Goal: Task Accomplishment & Management: Manage account settings

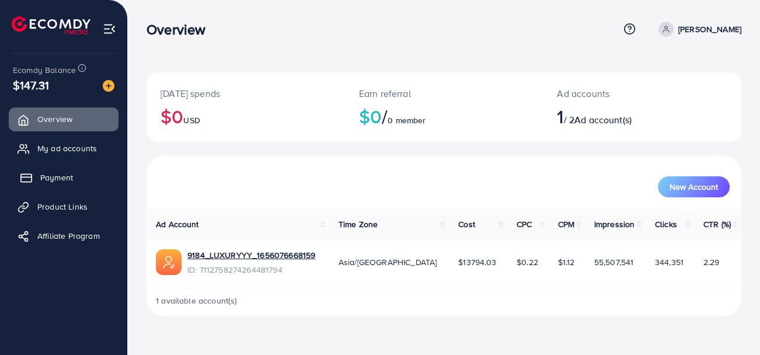
click at [48, 179] on span "Payment" at bounding box center [56, 178] width 33 height 12
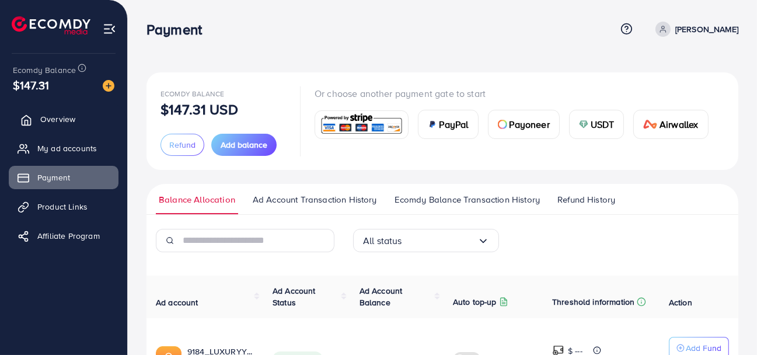
click at [66, 118] on span "Overview" at bounding box center [57, 119] width 35 height 12
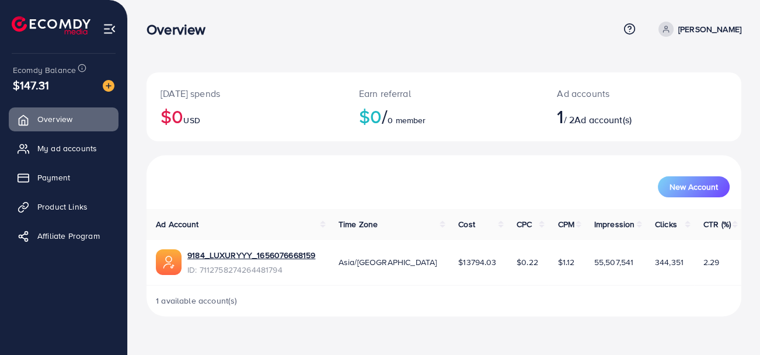
click at [681, 31] on p "[PERSON_NAME]" at bounding box center [709, 29] width 63 height 14
click at [96, 147] on span "My ad accounts" at bounding box center [70, 148] width 60 height 12
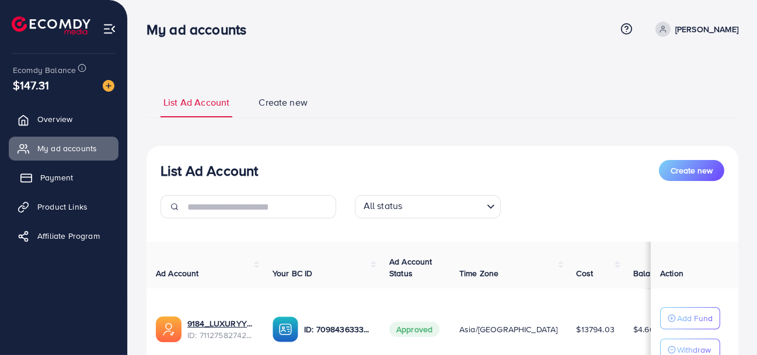
click at [83, 179] on link "Payment" at bounding box center [64, 177] width 110 height 23
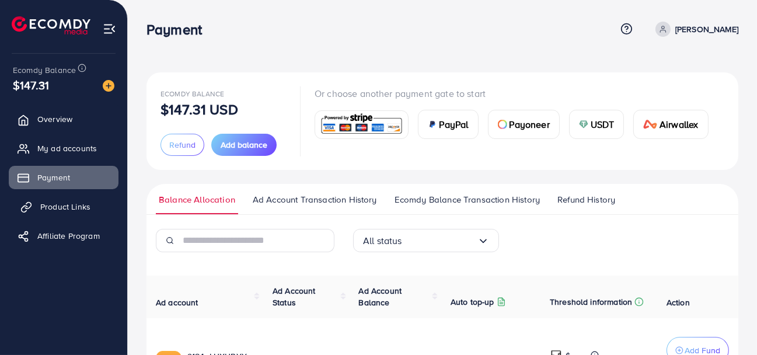
click at [80, 206] on span "Product Links" at bounding box center [65, 207] width 50 height 12
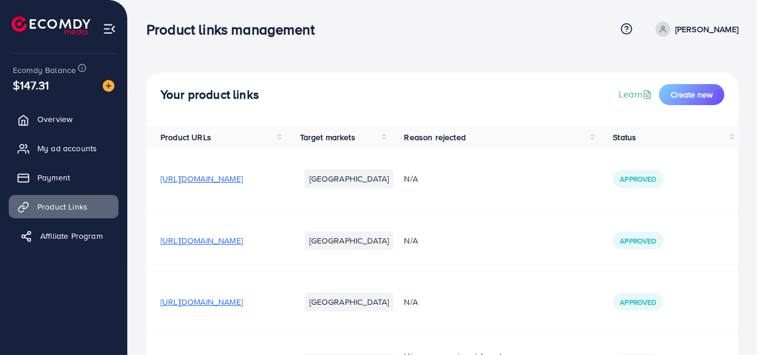
click at [83, 236] on span "Affiliate Program" at bounding box center [71, 236] width 62 height 12
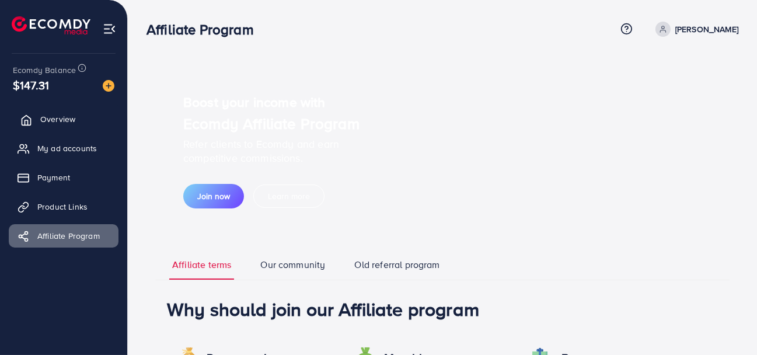
click at [63, 121] on span "Overview" at bounding box center [57, 119] width 35 height 12
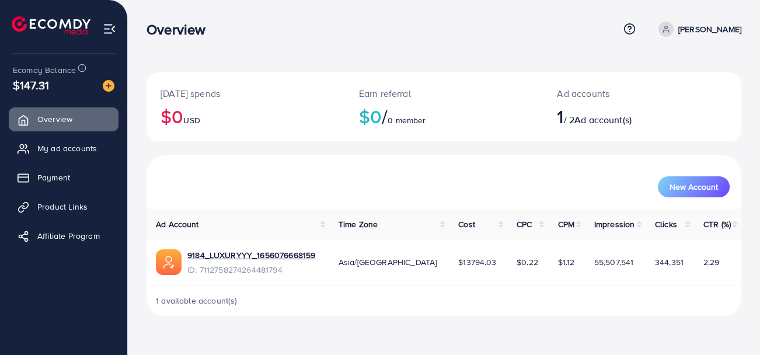
click at [360, 53] on div "Today's spends $0 USD Earn referral $0 / 0 member Ad accounts 1 / 2 Ad account(…" at bounding box center [444, 167] width 632 height 335
click at [573, 121] on h2 "1 / 2 Ad account(s)" at bounding box center [617, 116] width 121 height 22
click at [671, 33] on link "[PERSON_NAME]" at bounding box center [698, 29] width 88 height 15
click at [57, 154] on span "My ad accounts" at bounding box center [70, 148] width 60 height 12
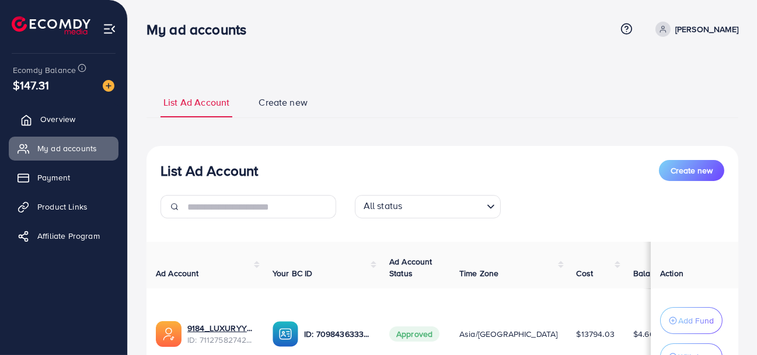
click at [47, 125] on link "Overview" at bounding box center [64, 118] width 110 height 23
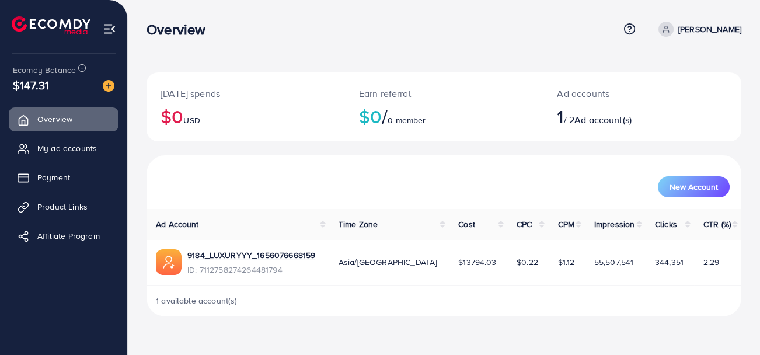
click at [465, 153] on div "Today's spends $0 USD Earn referral $0 / 0 member Ad accounts 1 / 2 Ad account(…" at bounding box center [443, 113] width 595 height 83
click at [702, 190] on span "New Account" at bounding box center [693, 187] width 48 height 8
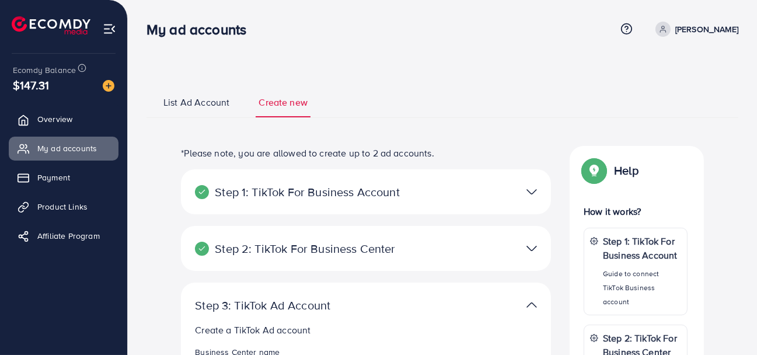
select select
click at [205, 107] on span "List Ad Account" at bounding box center [196, 102] width 66 height 13
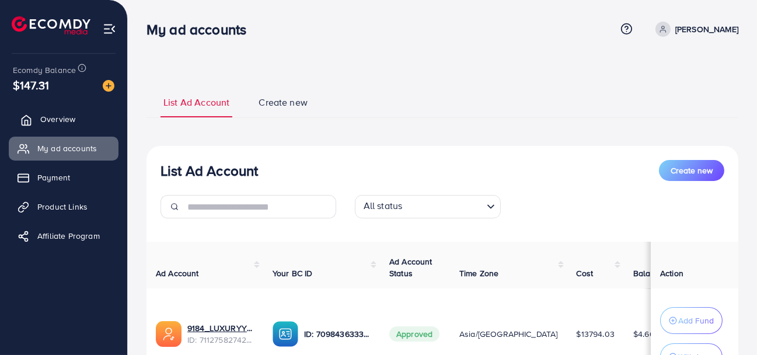
click at [47, 124] on span "Overview" at bounding box center [57, 119] width 35 height 12
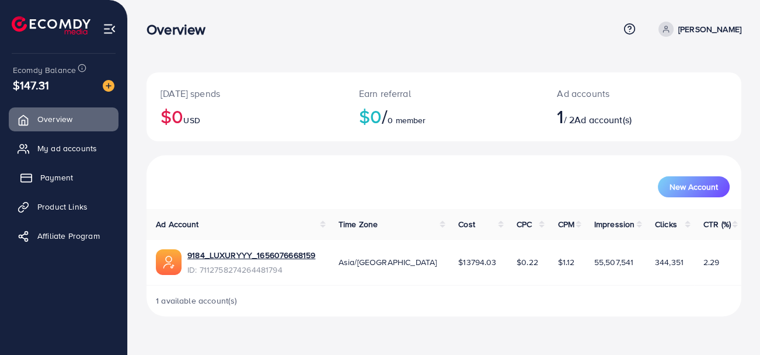
click at [51, 172] on span "Payment" at bounding box center [56, 178] width 33 height 12
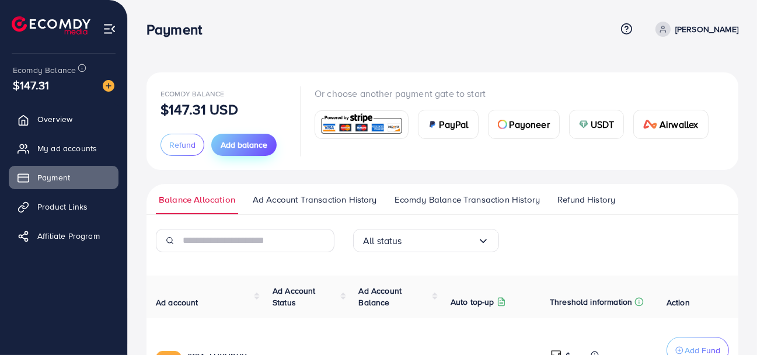
click at [262, 144] on span "Add balance" at bounding box center [244, 145] width 47 height 12
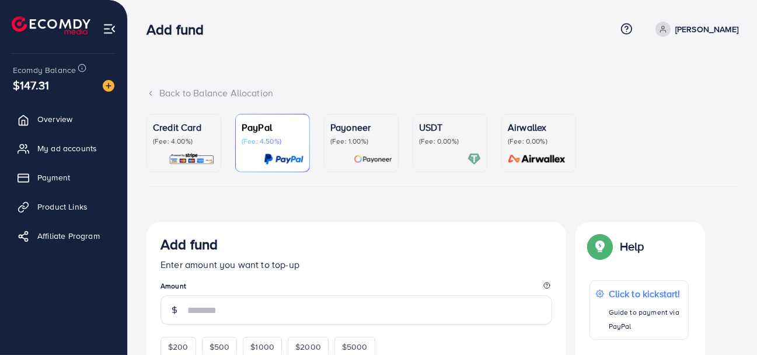
click at [190, 131] on p "Credit Card" at bounding box center [184, 127] width 62 height 14
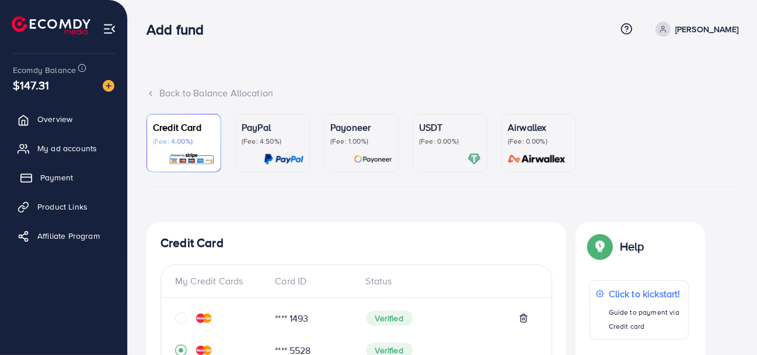
click at [41, 178] on span "Payment" at bounding box center [56, 178] width 33 height 12
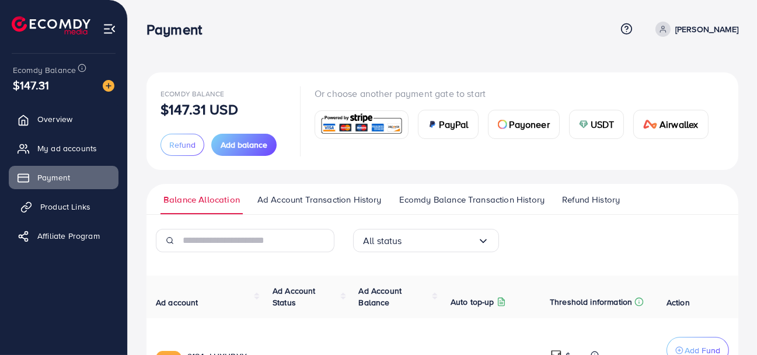
click at [43, 211] on span "Product Links" at bounding box center [65, 207] width 50 height 12
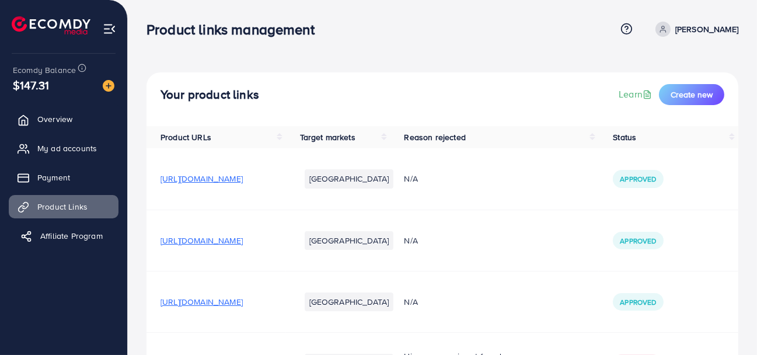
click at [52, 238] on span "Affiliate Program" at bounding box center [71, 236] width 62 height 12
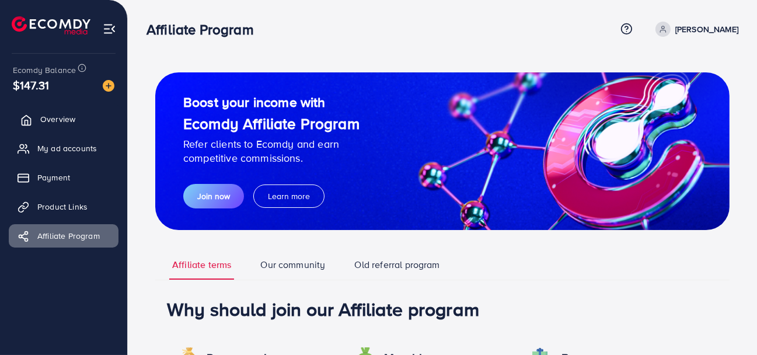
click at [34, 124] on link "Overview" at bounding box center [64, 118] width 110 height 23
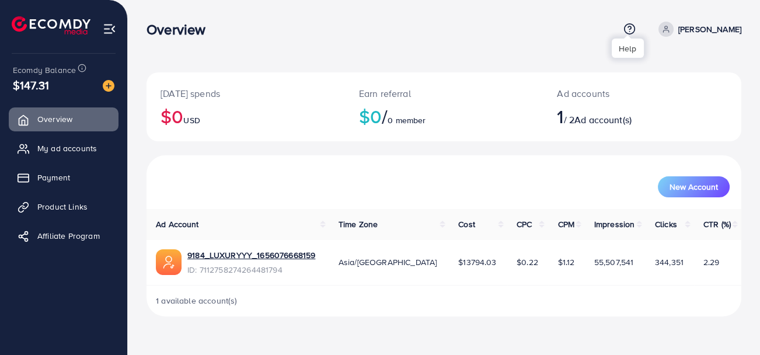
click at [628, 26] on icon at bounding box center [629, 29] width 12 height 12
click at [681, 28] on p "[PERSON_NAME]" at bounding box center [709, 29] width 63 height 14
click at [662, 64] on span "Profile" at bounding box center [668, 69] width 27 height 14
select select "****"
select select "******"
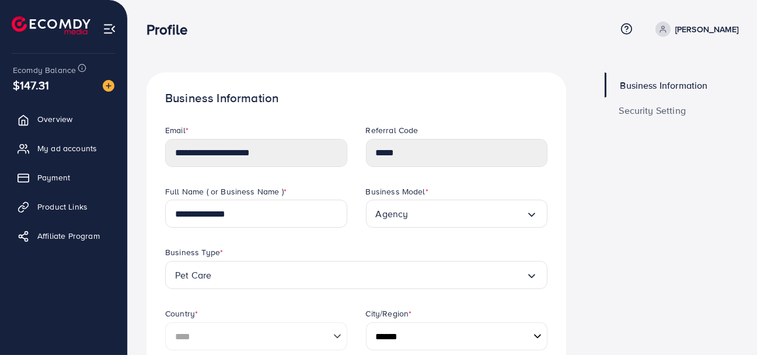
click at [658, 118] on link "Security Setting" at bounding box center [672, 109] width 134 height 25
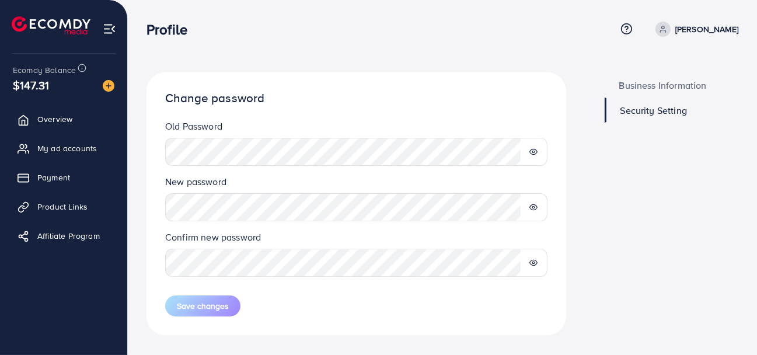
click at [46, 160] on ul "Overview My ad accounts Payment Product Links Affiliate Program" at bounding box center [63, 181] width 127 height 157
click at [47, 151] on span "My ad accounts" at bounding box center [70, 148] width 60 height 12
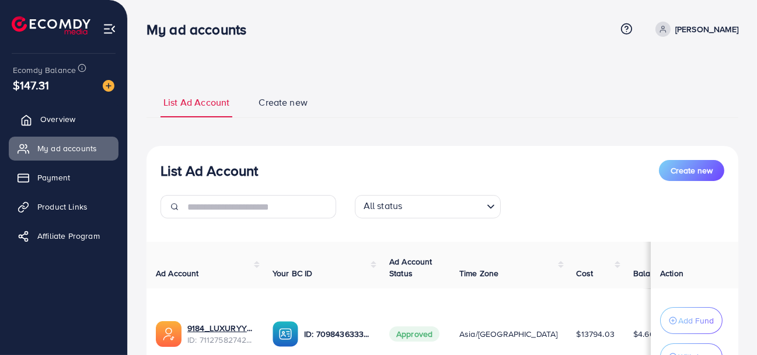
click at [48, 113] on link "Overview" at bounding box center [64, 118] width 110 height 23
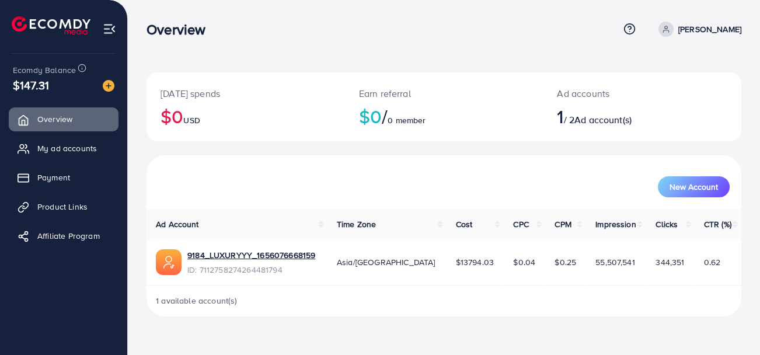
click at [504, 143] on div "[DATE] spends $0 USD Earn referral $0 / 0 member Ad accounts 1 / 2 Ad account(s)" at bounding box center [443, 113] width 595 height 83
click at [83, 153] on span "My ad accounts" at bounding box center [70, 148] width 60 height 12
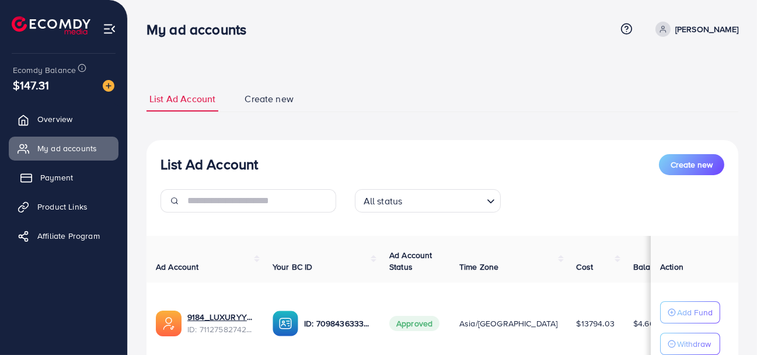
click at [51, 183] on span "Payment" at bounding box center [56, 178] width 33 height 12
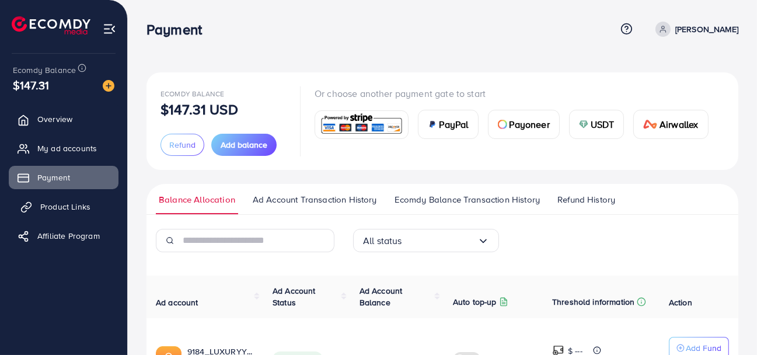
click at [83, 214] on link "Product Links" at bounding box center [64, 206] width 110 height 23
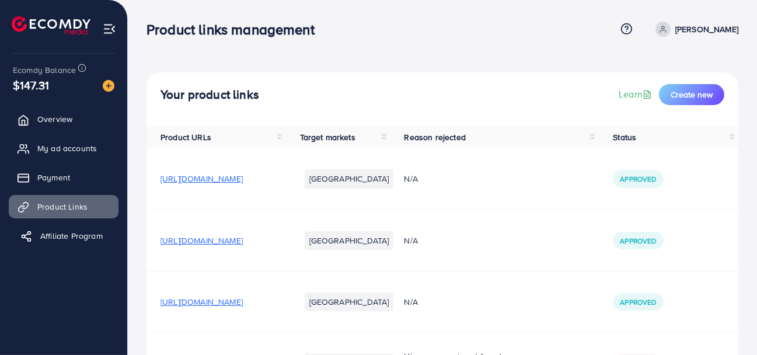
click at [81, 235] on span "Affiliate Program" at bounding box center [71, 236] width 62 height 12
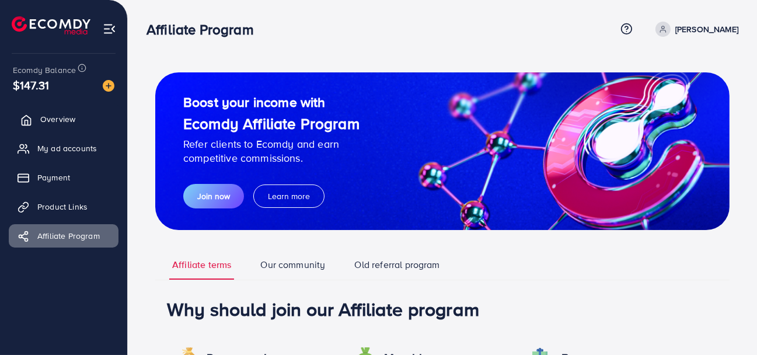
click at [62, 115] on span "Overview" at bounding box center [57, 119] width 35 height 12
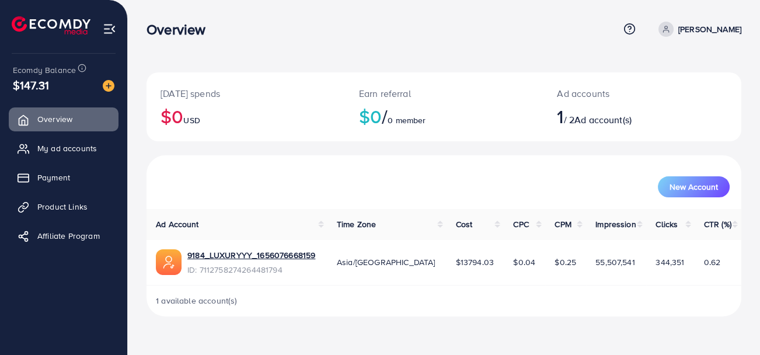
click at [702, 33] on p "[PERSON_NAME]" at bounding box center [709, 29] width 63 height 14
click at [654, 97] on link "Log out" at bounding box center [685, 96] width 111 height 26
click at [62, 151] on span "My ad accounts" at bounding box center [70, 148] width 60 height 12
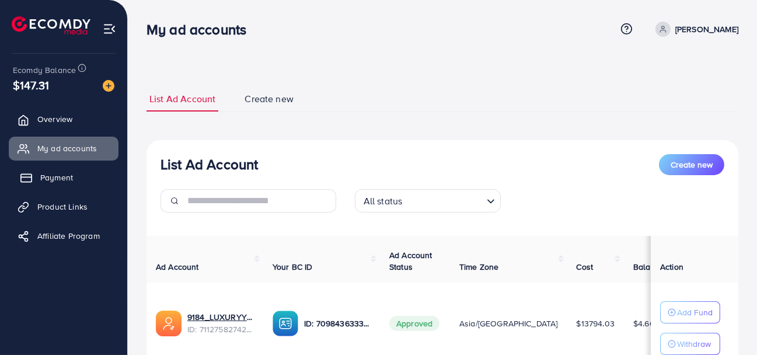
click at [46, 174] on span "Payment" at bounding box center [56, 178] width 33 height 12
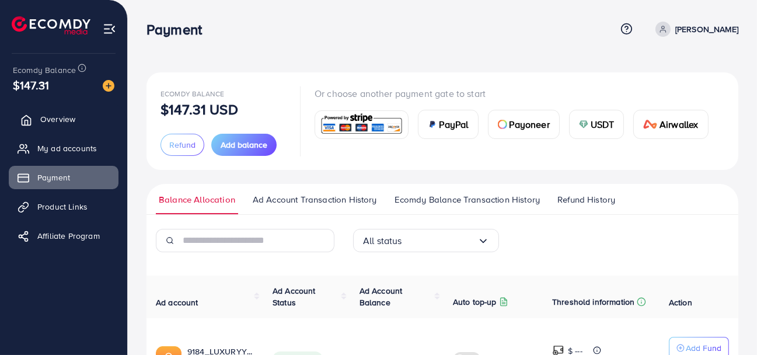
click at [56, 125] on link "Overview" at bounding box center [64, 118] width 110 height 23
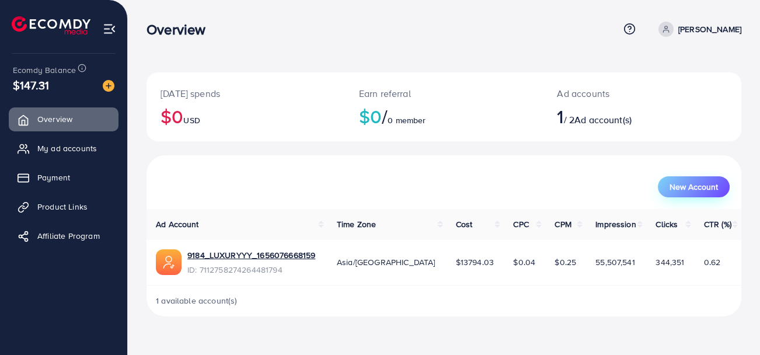
click at [688, 187] on span "New Account" at bounding box center [693, 187] width 48 height 8
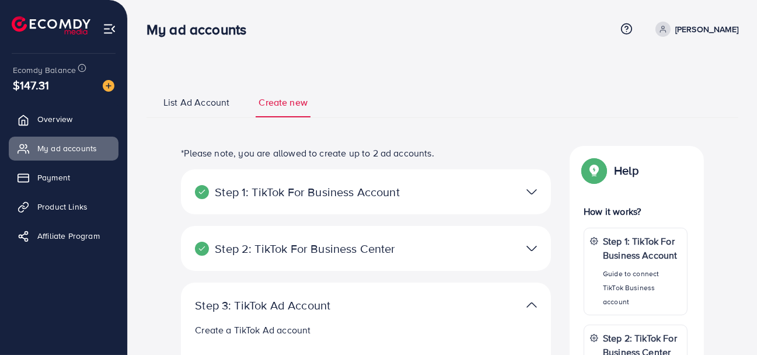
select select
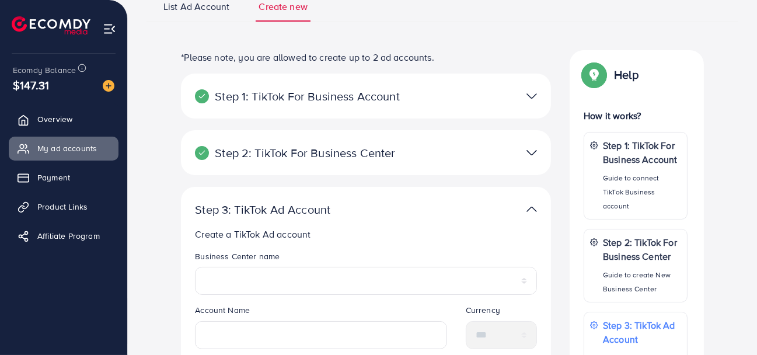
scroll to position [93, 0]
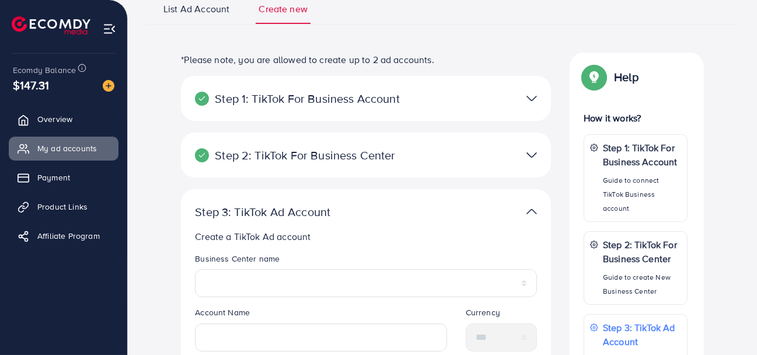
click at [503, 100] on div at bounding box center [486, 98] width 120 height 17
click at [531, 93] on img at bounding box center [531, 98] width 11 height 17
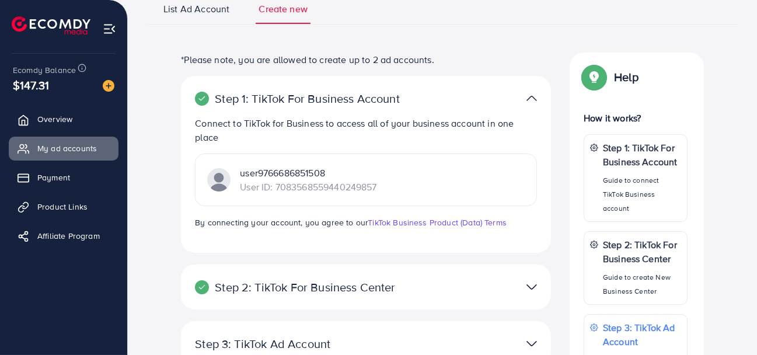
click at [531, 93] on img at bounding box center [531, 98] width 11 height 17
click at [529, 99] on img at bounding box center [531, 98] width 11 height 17
click at [484, 100] on div at bounding box center [486, 98] width 120 height 17
click at [526, 282] on img at bounding box center [531, 286] width 11 height 17
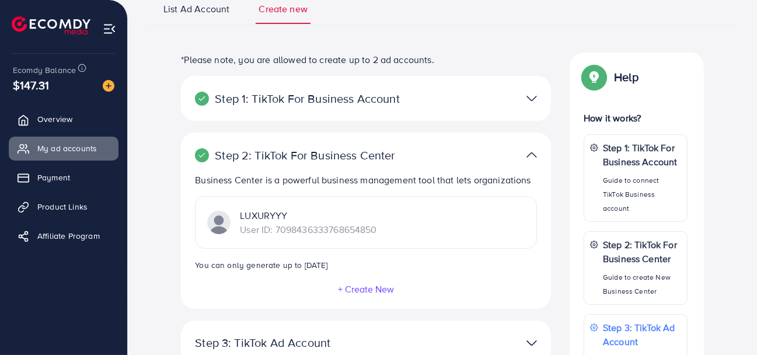
click at [530, 155] on img at bounding box center [531, 154] width 11 height 17
click at [530, 151] on img at bounding box center [531, 154] width 11 height 17
click at [466, 155] on div at bounding box center [486, 154] width 120 height 17
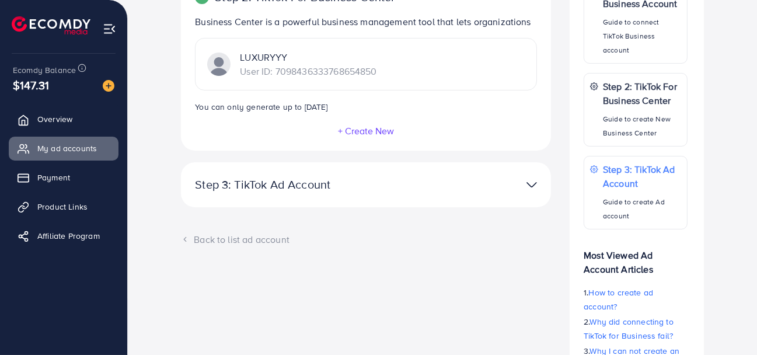
scroll to position [253, 0]
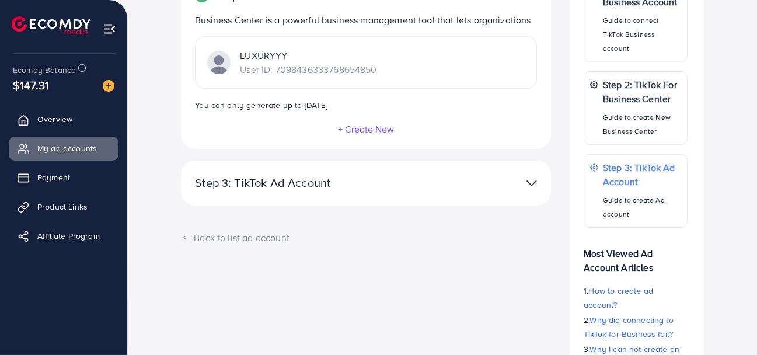
click at [529, 186] on img at bounding box center [531, 183] width 11 height 17
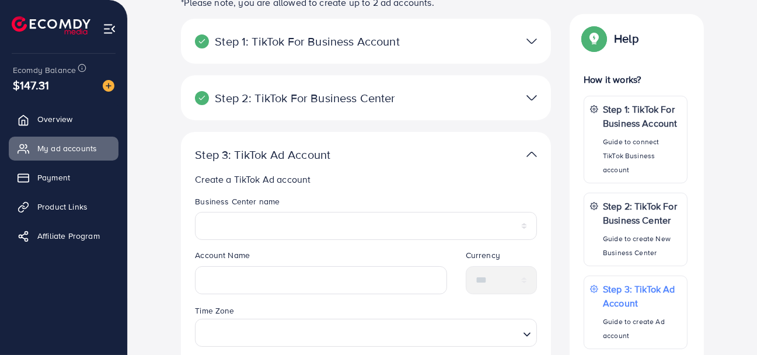
scroll to position [0, 0]
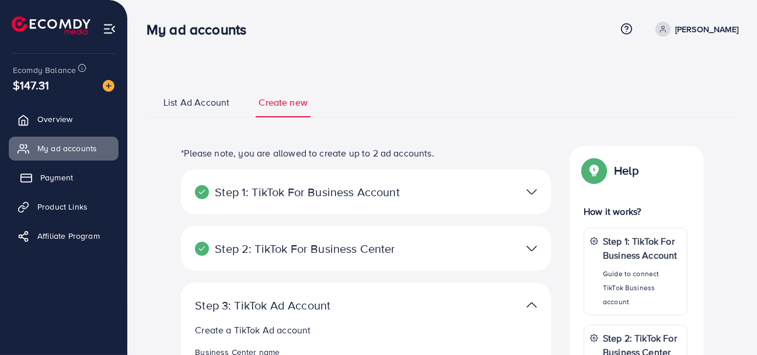
click at [43, 172] on span "Payment" at bounding box center [56, 178] width 33 height 12
